Goal: Task Accomplishment & Management: Manage account settings

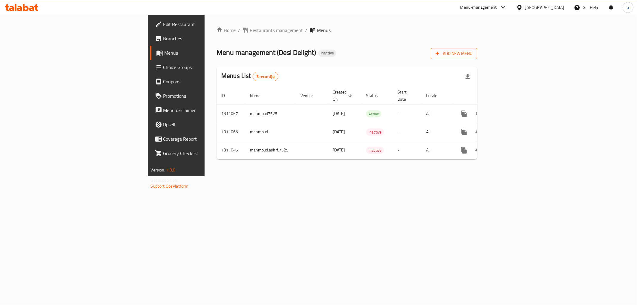
click at [472, 54] on span "Add New Menu" at bounding box center [453, 53] width 37 height 7
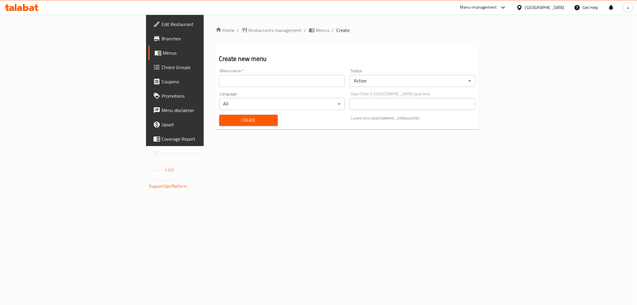
click at [265, 87] on div "Menu name   * Menu name *" at bounding box center [282, 77] width 130 height 23
click at [264, 84] on input "text" at bounding box center [282, 81] width 126 height 12
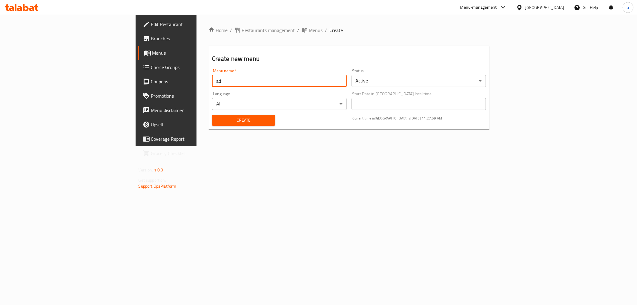
type input "a"
click at [212, 81] on input "adham First menu" at bounding box center [279, 81] width 135 height 12
type input "[DEMOGRAPHIC_DATA] First menu"
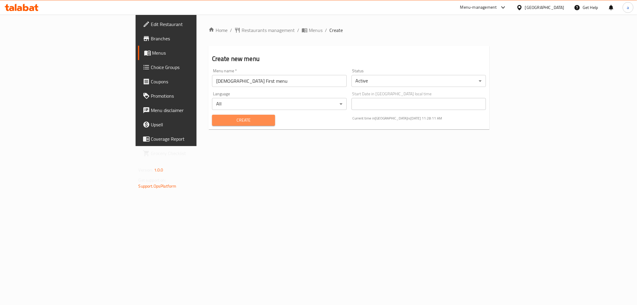
click at [217, 120] on span "Create" at bounding box center [243, 119] width 53 height 7
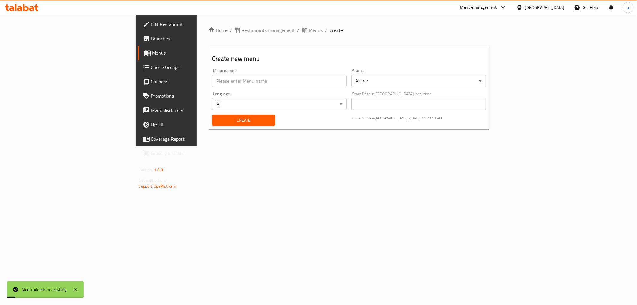
click at [152, 54] on span "Menus" at bounding box center [194, 52] width 85 height 7
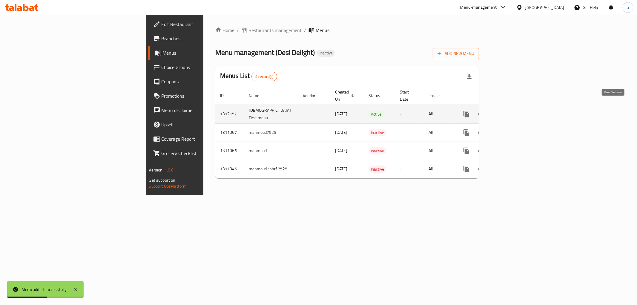
click at [513, 110] on icon "enhanced table" at bounding box center [509, 113] width 7 height 7
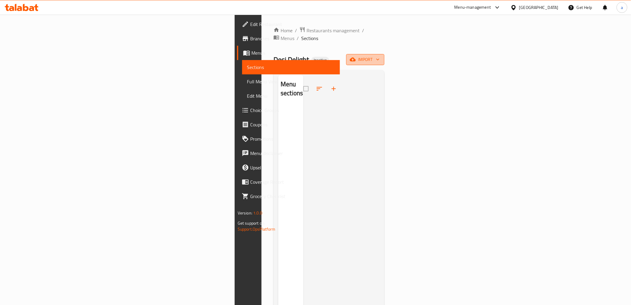
click at [380, 56] on span "import" at bounding box center [365, 59] width 29 height 7
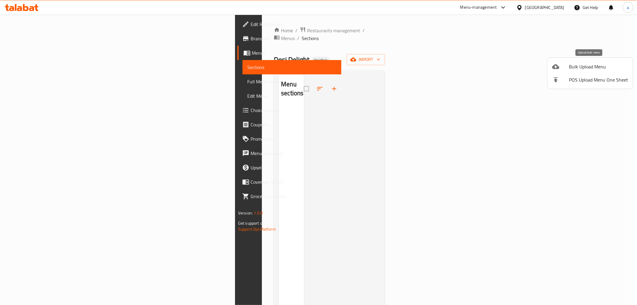
click at [589, 64] on span "Bulk Upload Menu" at bounding box center [598, 66] width 59 height 7
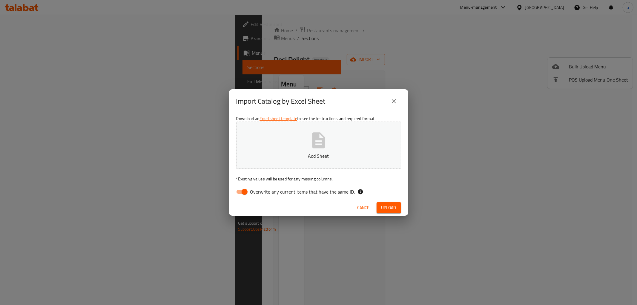
click at [246, 192] on input "Overwrite any current items that have the same ID." at bounding box center [244, 191] width 34 height 11
checkbox input "false"
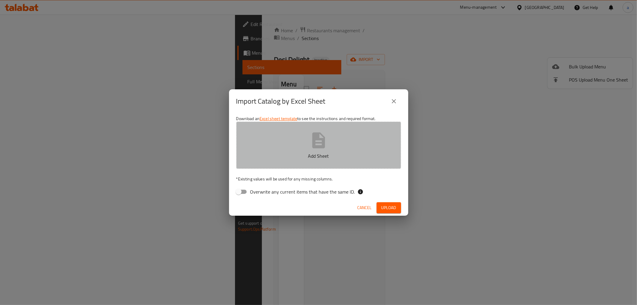
click at [295, 151] on button "Add Sheet" at bounding box center [318, 144] width 165 height 47
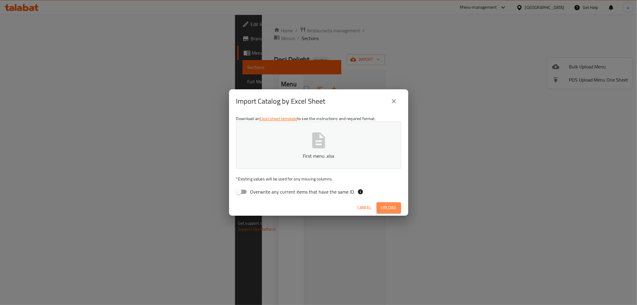
click at [390, 205] on span "Upload" at bounding box center [388, 207] width 15 height 7
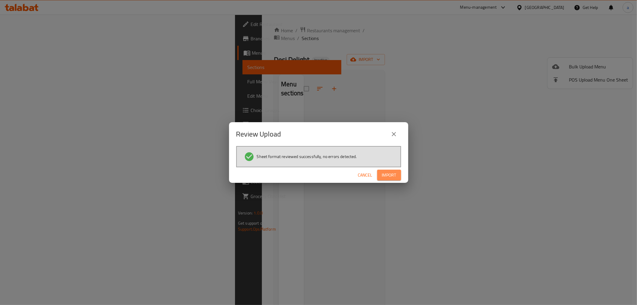
click at [389, 172] on span "Import" at bounding box center [389, 174] width 14 height 7
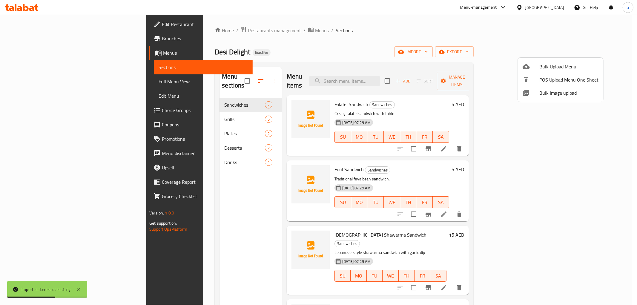
click at [25, 81] on div at bounding box center [318, 152] width 637 height 305
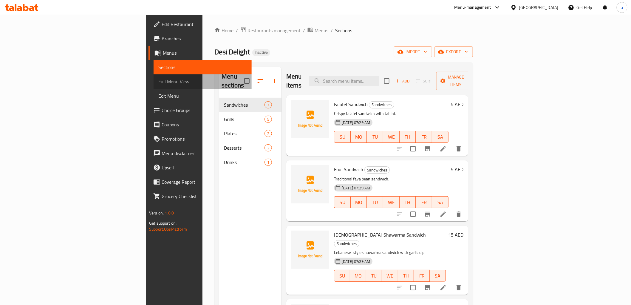
click at [158, 82] on span "Full Menu View" at bounding box center [202, 81] width 88 height 7
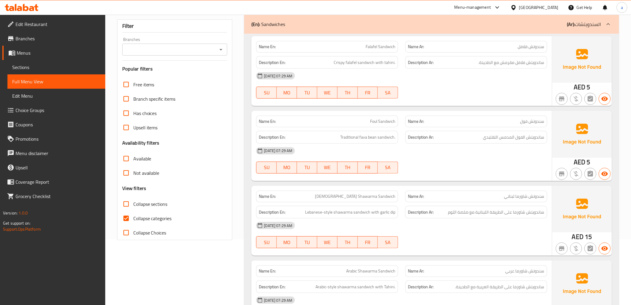
scroll to position [66, 0]
click at [124, 216] on input "Collapse categories" at bounding box center [126, 217] width 14 height 14
checkbox input "false"
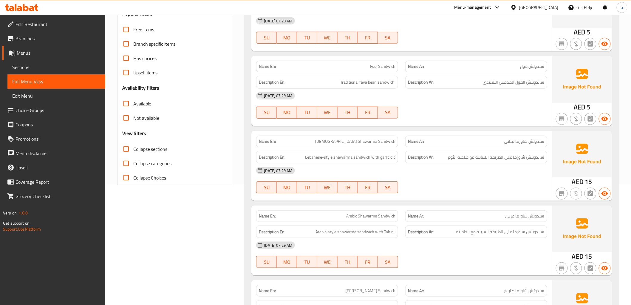
scroll to position [33, 0]
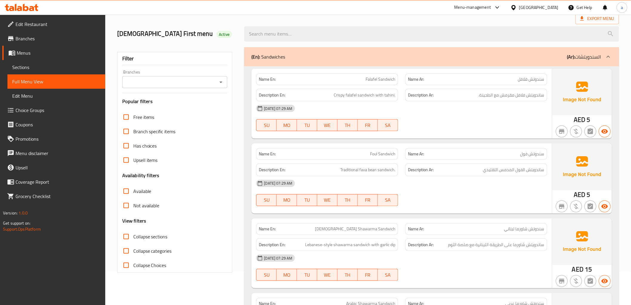
click at [51, 65] on span "Sections" at bounding box center [56, 67] width 88 height 7
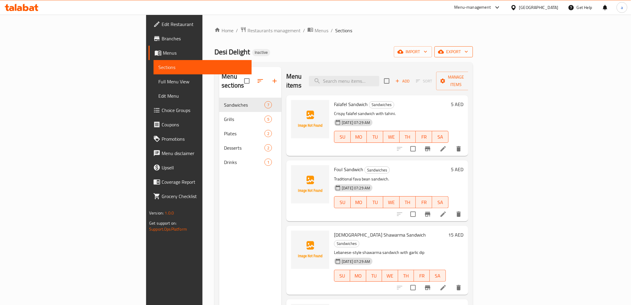
click at [469, 50] on span "export" at bounding box center [454, 51] width 29 height 7
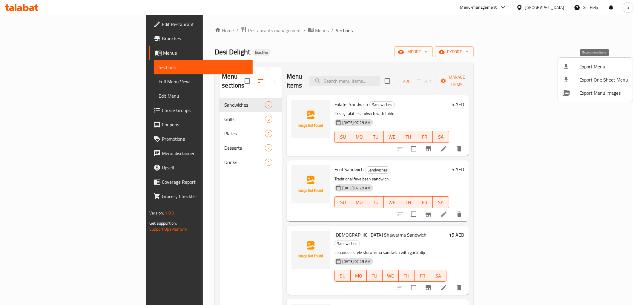
click at [603, 66] on span "Export Menu" at bounding box center [603, 66] width 49 height 7
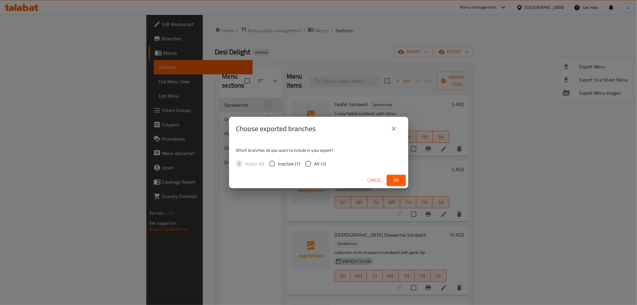
click at [304, 162] on input "All (1)" at bounding box center [308, 163] width 13 height 13
radio input "true"
click at [395, 177] on span "Ok" at bounding box center [396, 179] width 10 height 7
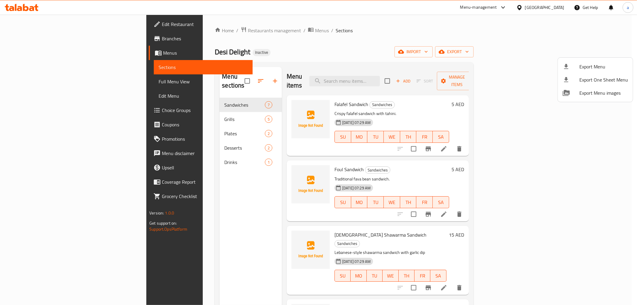
click at [389, 51] on div at bounding box center [318, 152] width 637 height 305
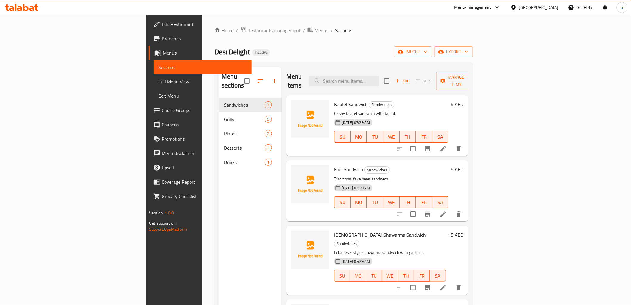
click at [158, 84] on span "Full Menu View" at bounding box center [202, 81] width 88 height 7
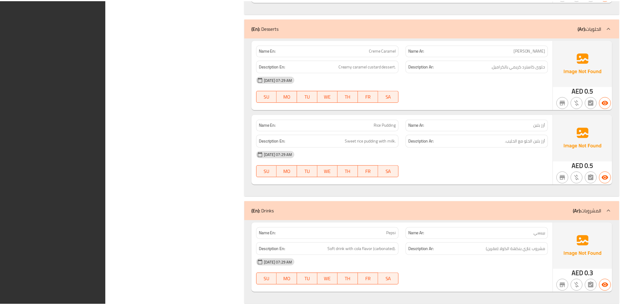
scroll to position [1234, 0]
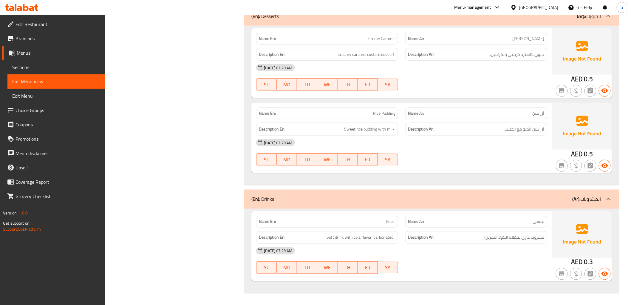
click at [33, 67] on span "Sections" at bounding box center [56, 67] width 88 height 7
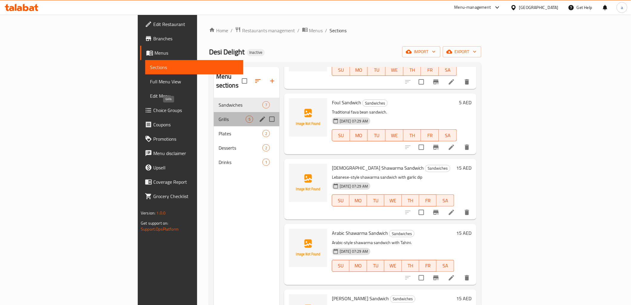
click at [219, 115] on span "Grills" at bounding box center [232, 118] width 27 height 7
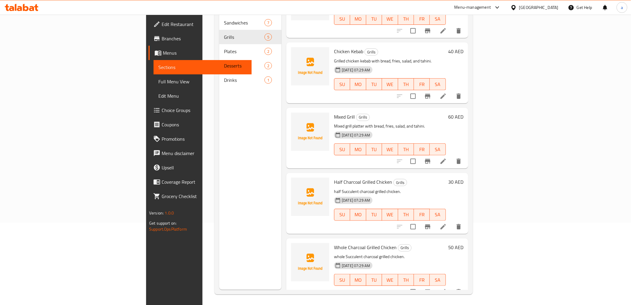
scroll to position [84, 0]
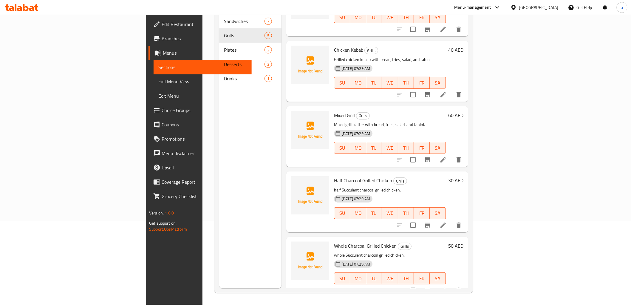
click at [446, 251] on p "whole Succulent charcoal grilled chicken." at bounding box center [390, 254] width 112 height 7
click at [447, 286] on icon at bounding box center [443, 289] width 7 height 7
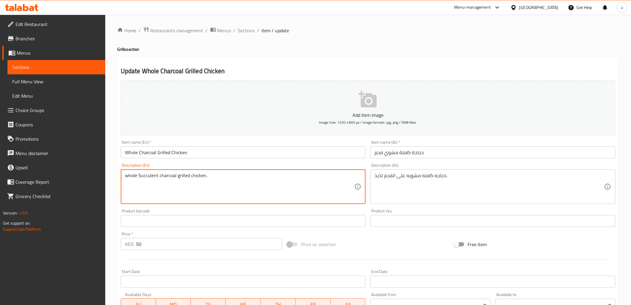
drag, startPoint x: 209, startPoint y: 177, endPoint x: 125, endPoint y: 176, distance: 84.2
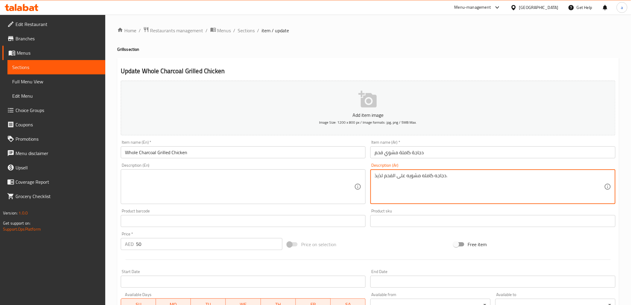
click at [439, 175] on textarea "دجاجه كامله مشويه على الفحم لذيذ." at bounding box center [490, 186] width 230 height 28
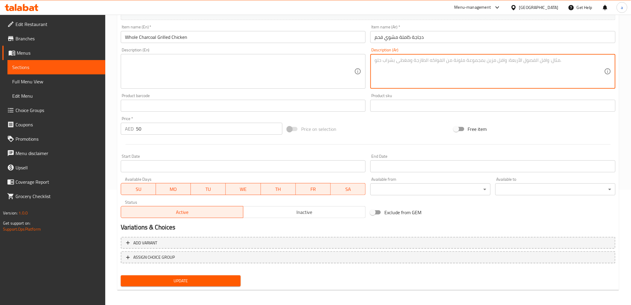
scroll to position [116, 0]
click at [206, 275] on button "Update" at bounding box center [181, 280] width 120 height 11
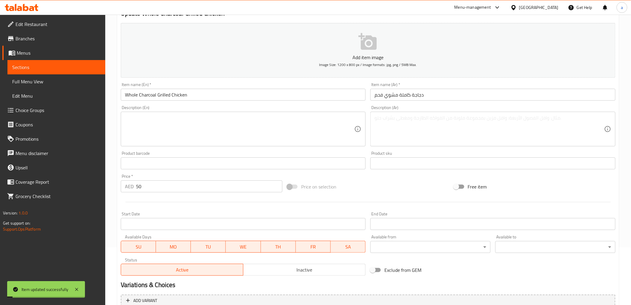
scroll to position [0, 0]
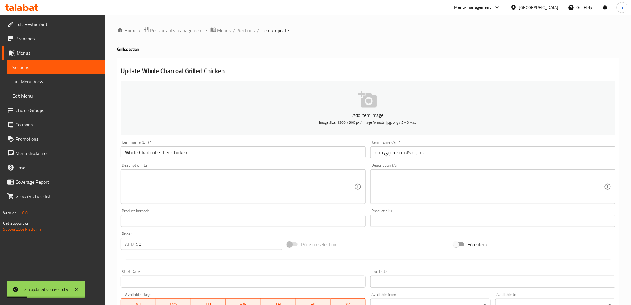
click at [36, 70] on span "Sections" at bounding box center [56, 67] width 88 height 7
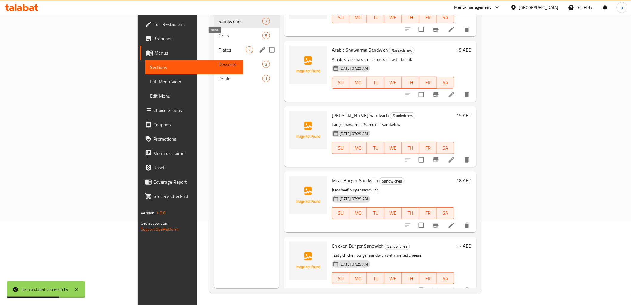
scroll to position [50, 0]
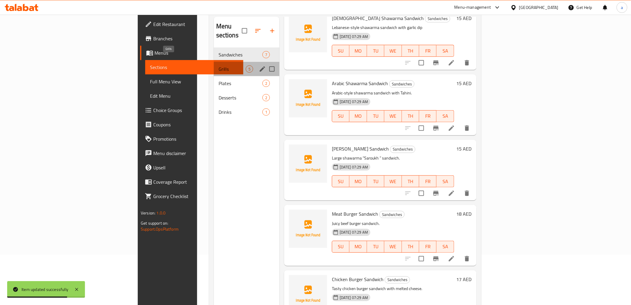
click at [219, 65] on span "Grills" at bounding box center [232, 68] width 27 height 7
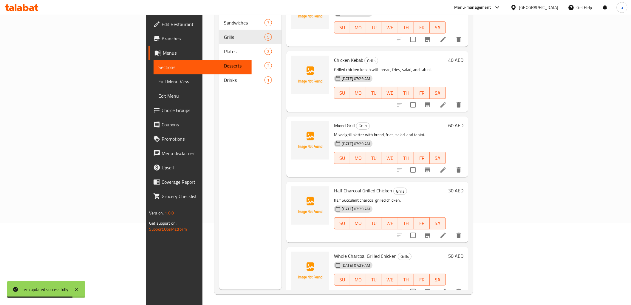
scroll to position [84, 0]
click at [443, 195] on p "half Succulent charcoal grilled chicken." at bounding box center [390, 198] width 112 height 7
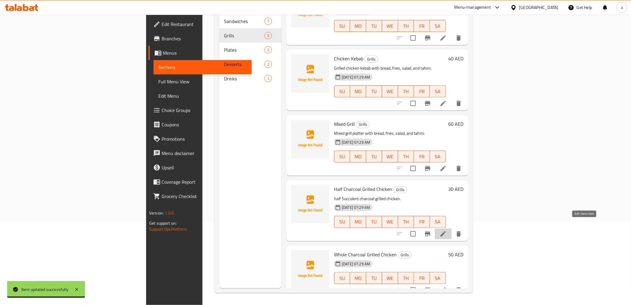
click at [447, 230] on icon at bounding box center [443, 233] width 7 height 7
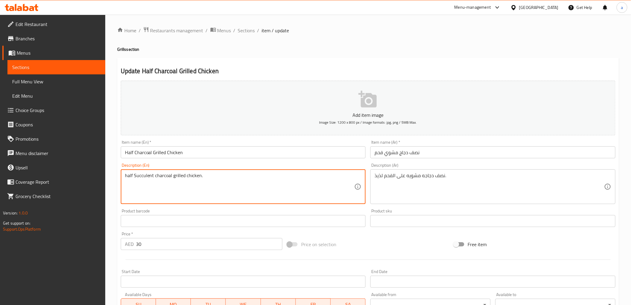
click at [150, 177] on textarea "half Succulent charcoal grilled chicken." at bounding box center [240, 186] width 230 height 28
paste textarea "Half chicken, charcoal-grilled to perfection."
type textarea "Half chicken, charcoal-grilled to perfection."
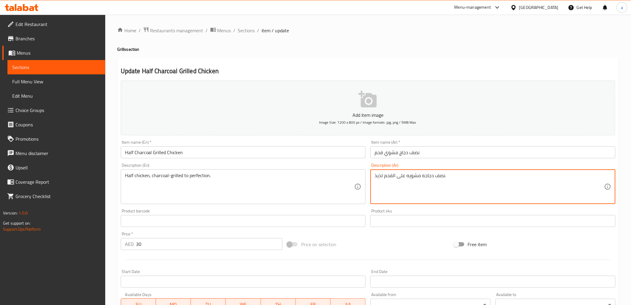
click at [434, 176] on textarea "نصف دجاجه مشويه على الفحم لذيذ." at bounding box center [490, 186] width 230 height 28
paste textarea "ة مشوية على الفحم إلى درجة الكمال."
type textarea "نصف دجاجة مشوية على الفحم إلى درجة الكمال."
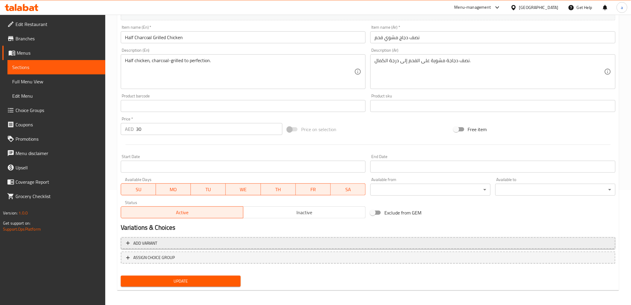
scroll to position [116, 0]
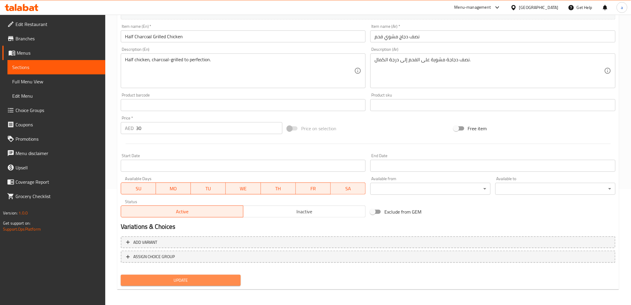
click at [206, 278] on span "Update" at bounding box center [181, 279] width 111 height 7
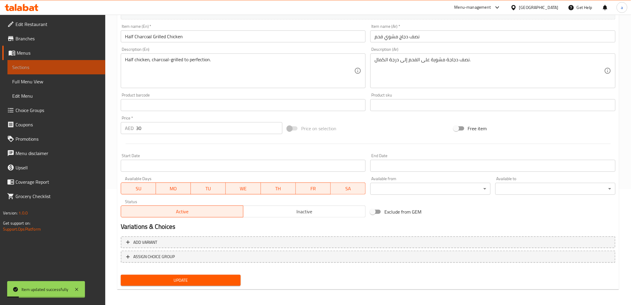
click at [35, 67] on span "Sections" at bounding box center [56, 67] width 88 height 7
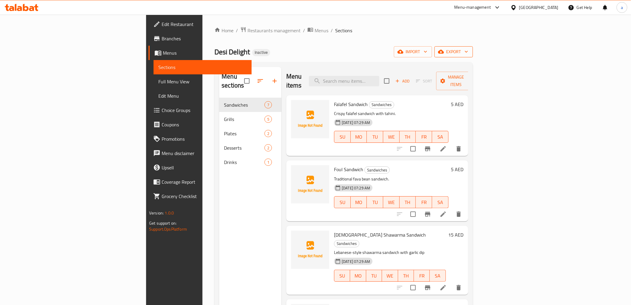
click at [473, 56] on button "export" at bounding box center [454, 51] width 38 height 11
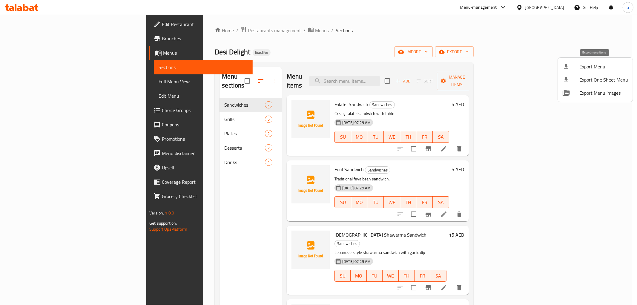
click at [592, 67] on span "Export Menu" at bounding box center [603, 66] width 49 height 7
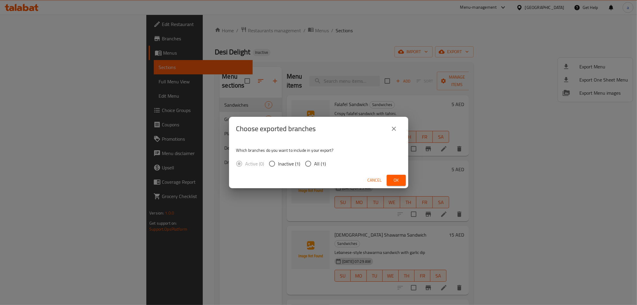
click at [308, 163] on input "All (1)" at bounding box center [308, 163] width 13 height 13
radio input "true"
click at [400, 181] on span "Ok" at bounding box center [396, 179] width 10 height 7
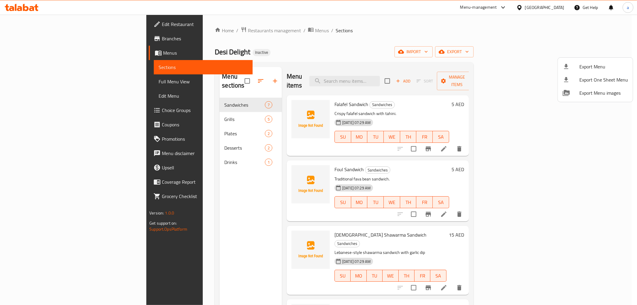
click at [343, 50] on div at bounding box center [318, 152] width 637 height 305
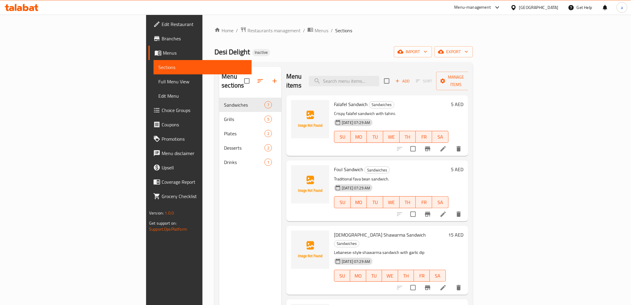
click at [158, 84] on span "Full Menu View" at bounding box center [202, 81] width 88 height 7
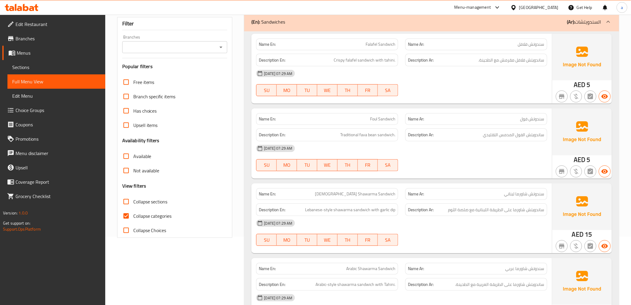
scroll to position [99, 0]
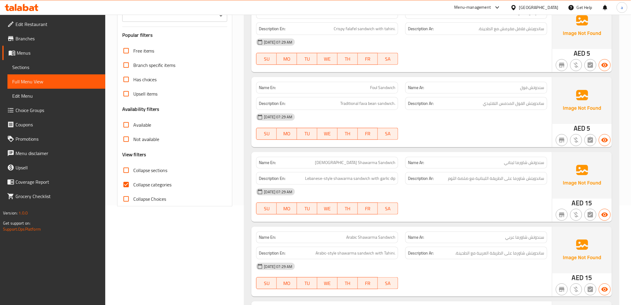
click at [127, 185] on input "Collapse categories" at bounding box center [126, 184] width 14 height 14
checkbox input "false"
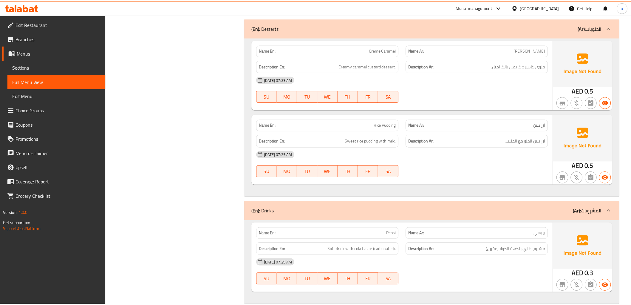
scroll to position [1234, 0]
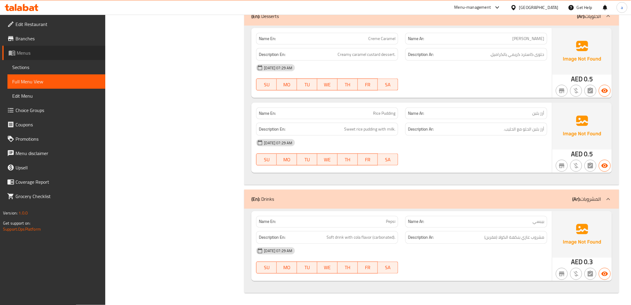
click at [28, 53] on span "Menus" at bounding box center [59, 52] width 84 height 7
